Goal: Task Accomplishment & Management: Manage account settings

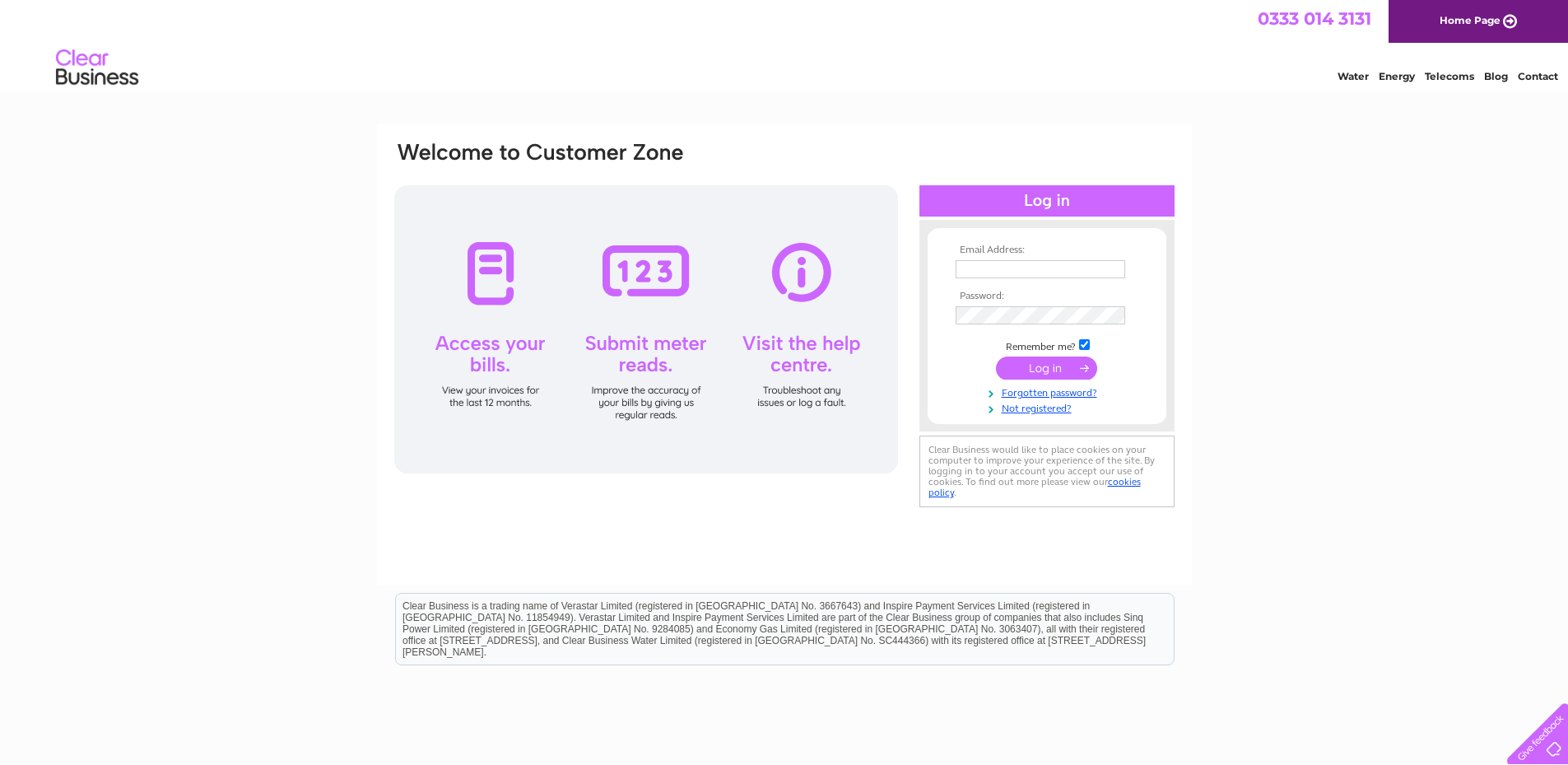
type input "accounts@alliancegb.com"
click at [1081, 365] on input "submit" at bounding box center [1046, 368] width 101 height 23
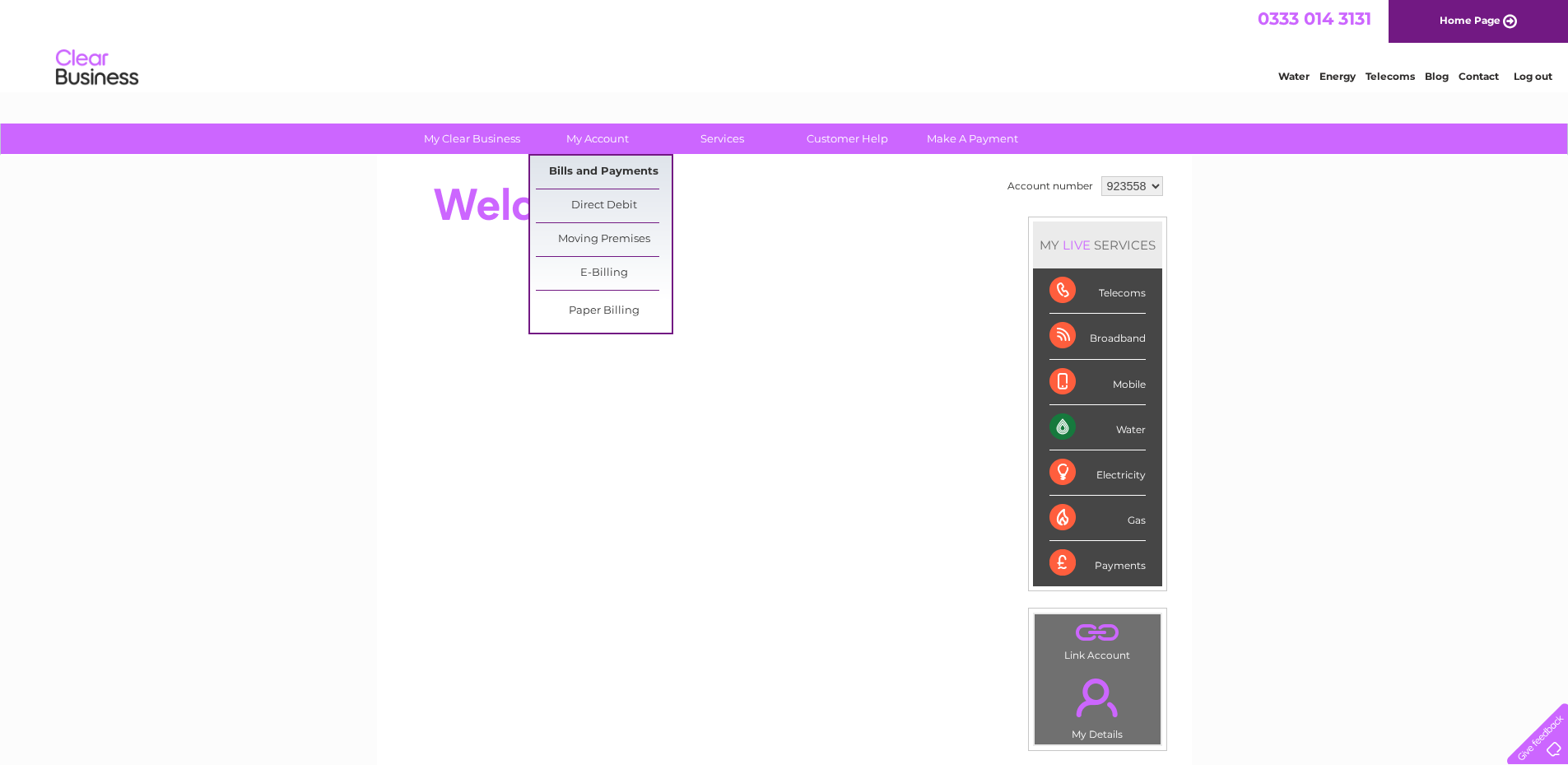
click at [587, 170] on link "Bills and Payments" at bounding box center [603, 172] width 136 height 33
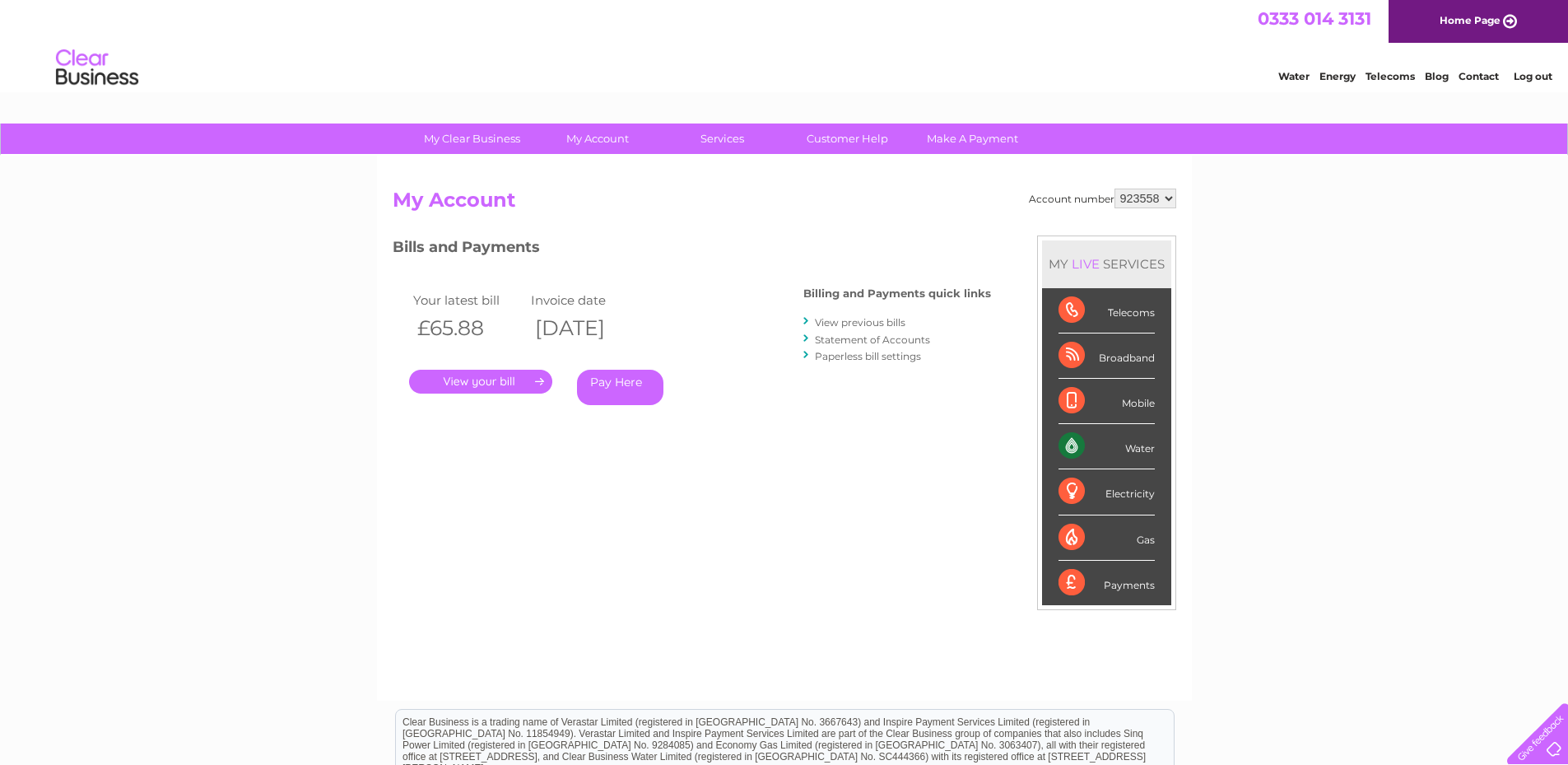
click at [498, 382] on link "." at bounding box center [481, 382] width 144 height 24
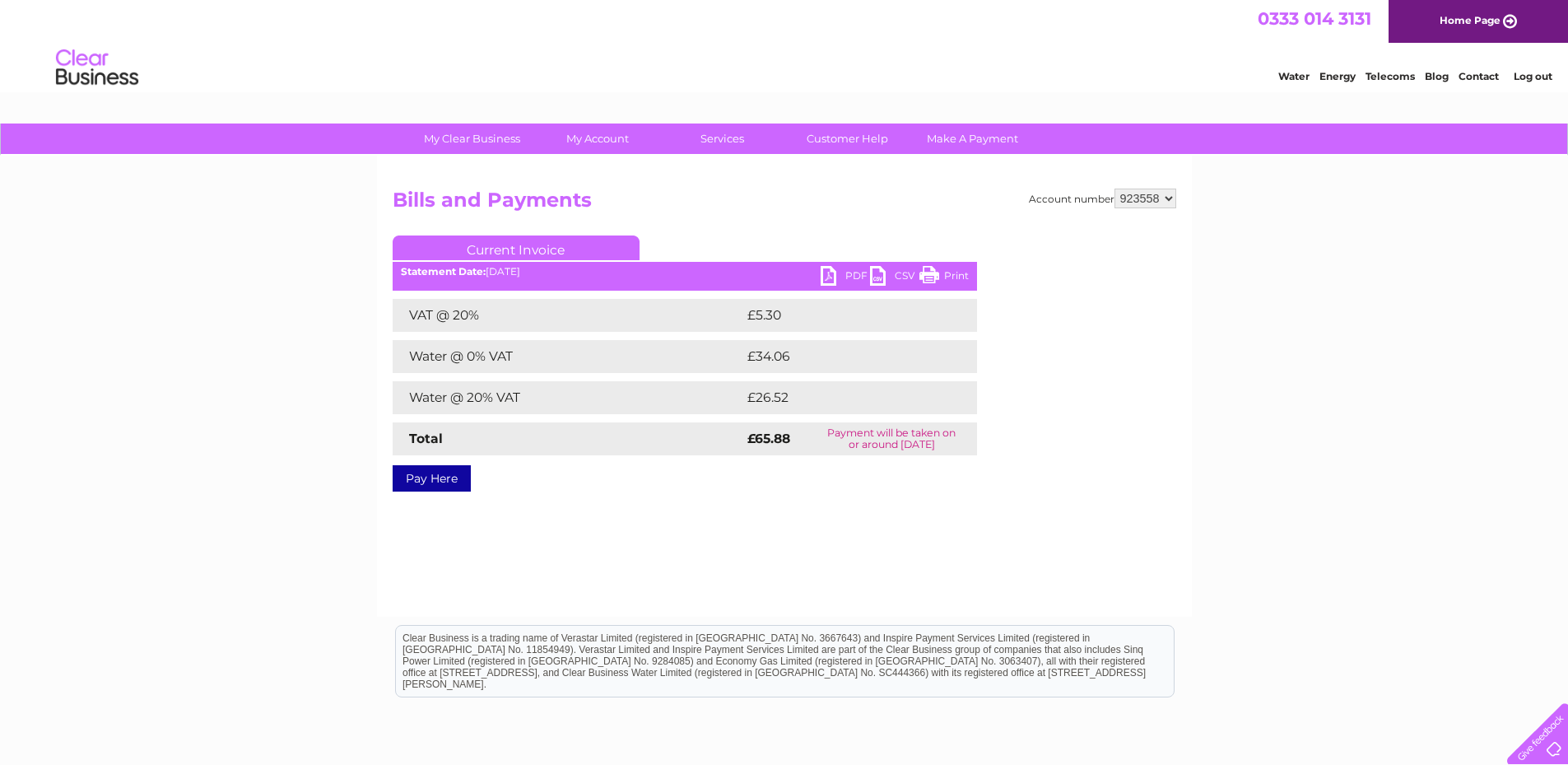
click at [833, 276] on link "PDF" at bounding box center [845, 277] width 49 height 24
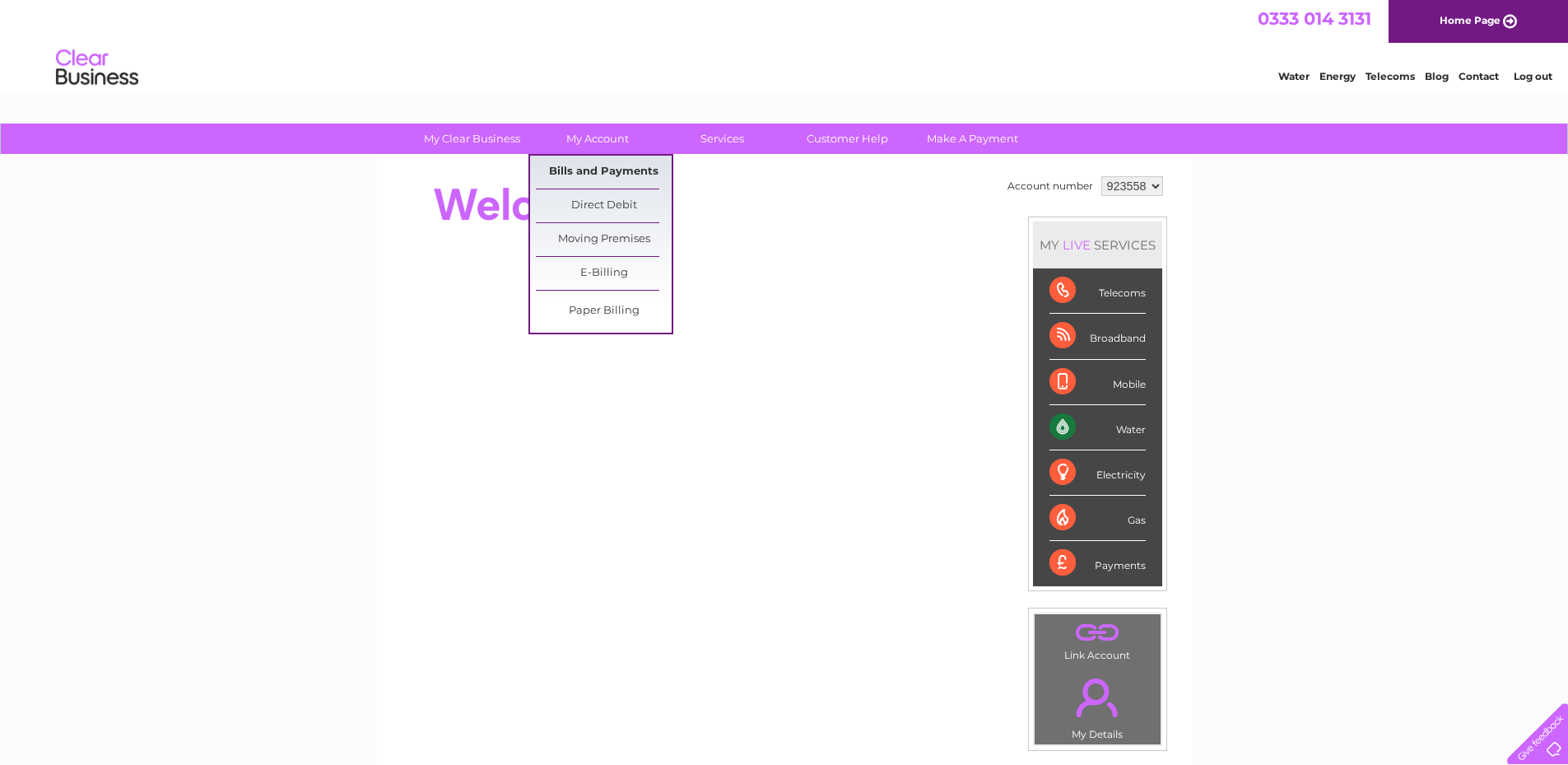
click at [615, 172] on link "Bills and Payments" at bounding box center [603, 172] width 136 height 33
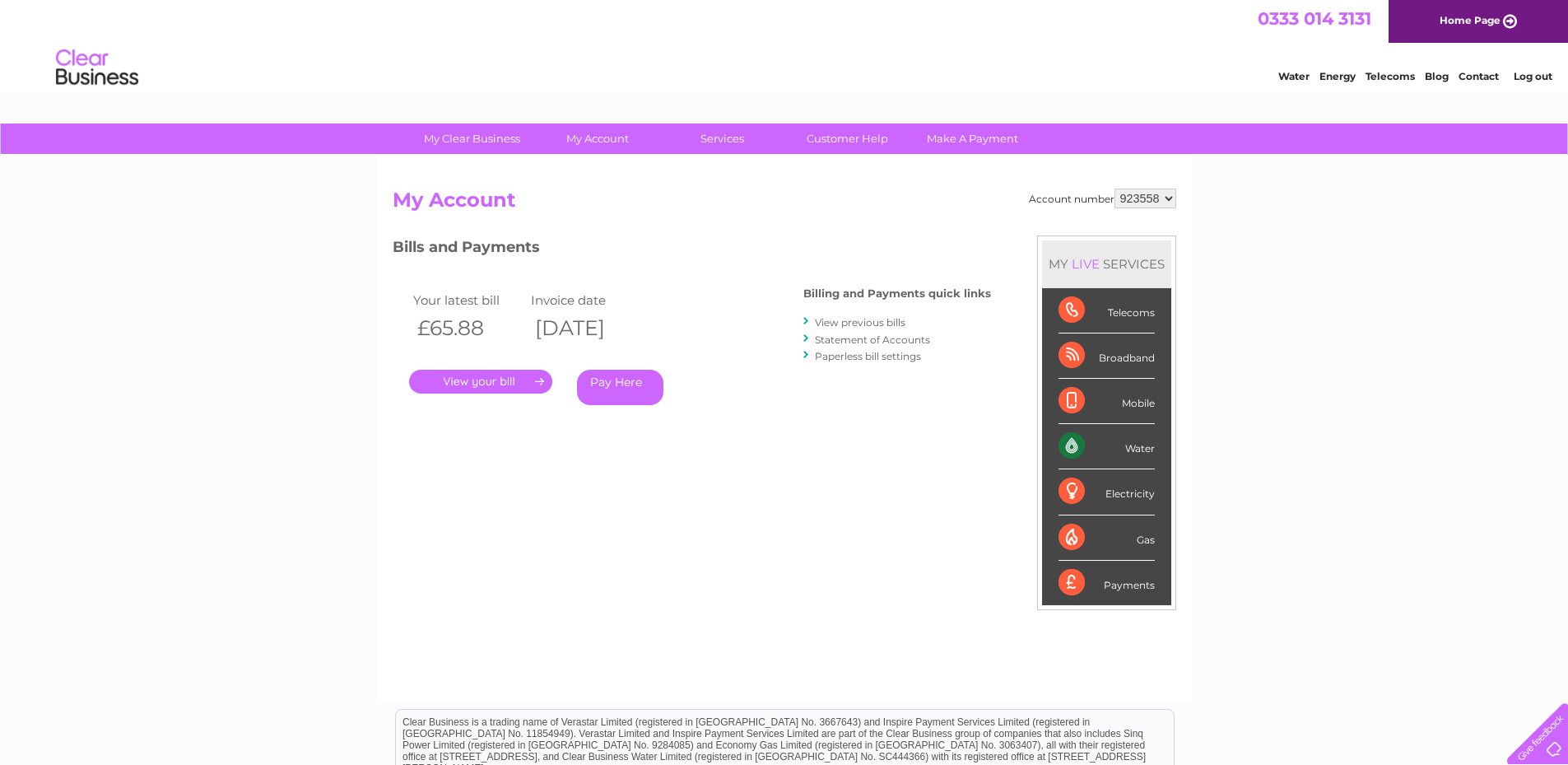
click at [1130, 202] on select "923558 977389" at bounding box center [1145, 198] width 62 height 20
select select "977389"
click at [1114, 189] on select "923558 977389" at bounding box center [1145, 198] width 62 height 20
click at [502, 378] on link "." at bounding box center [481, 382] width 144 height 24
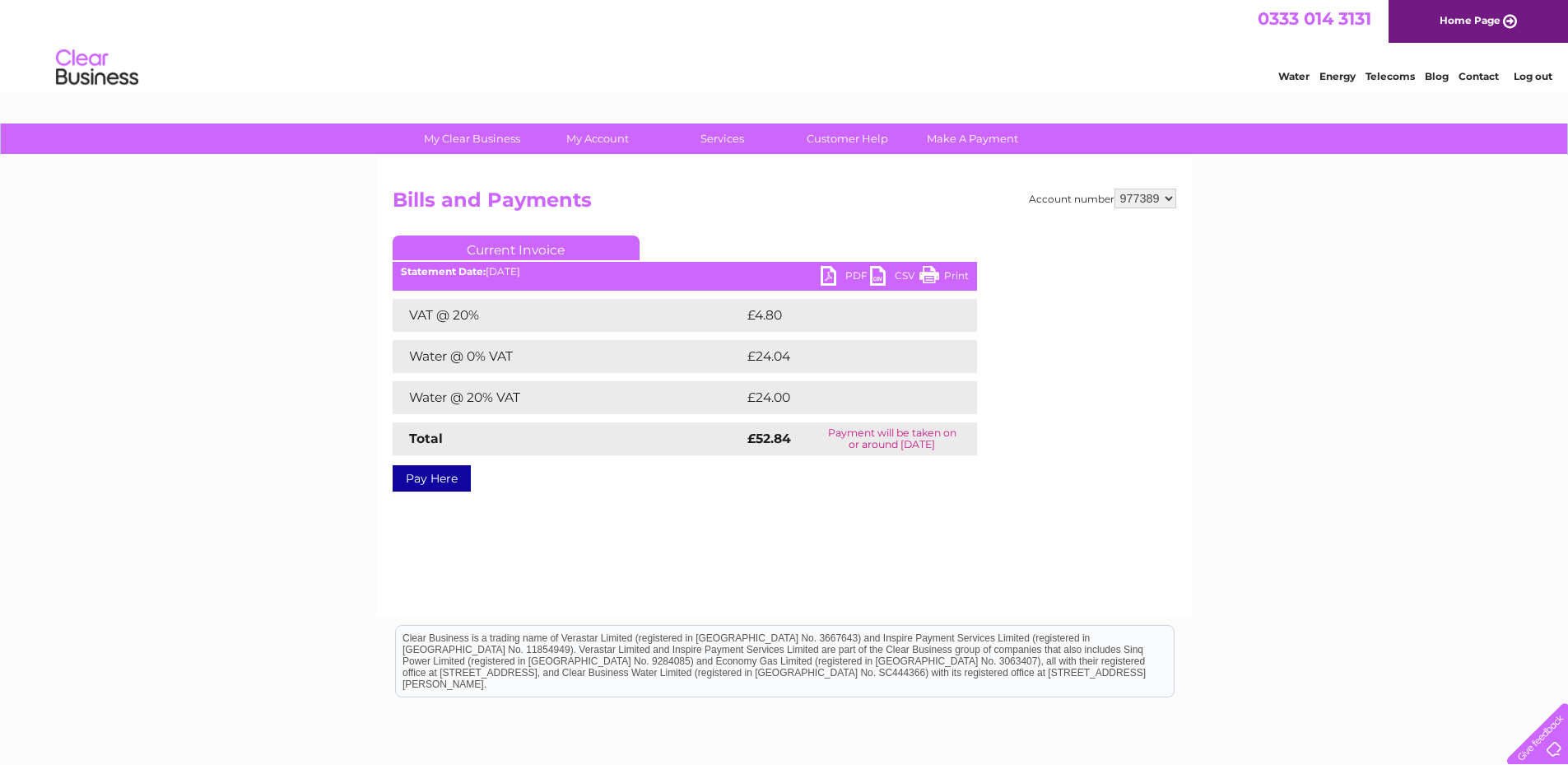
click at [845, 275] on link "PDF" at bounding box center [845, 277] width 49 height 24
